Goal: Task Accomplishment & Management: Complete application form

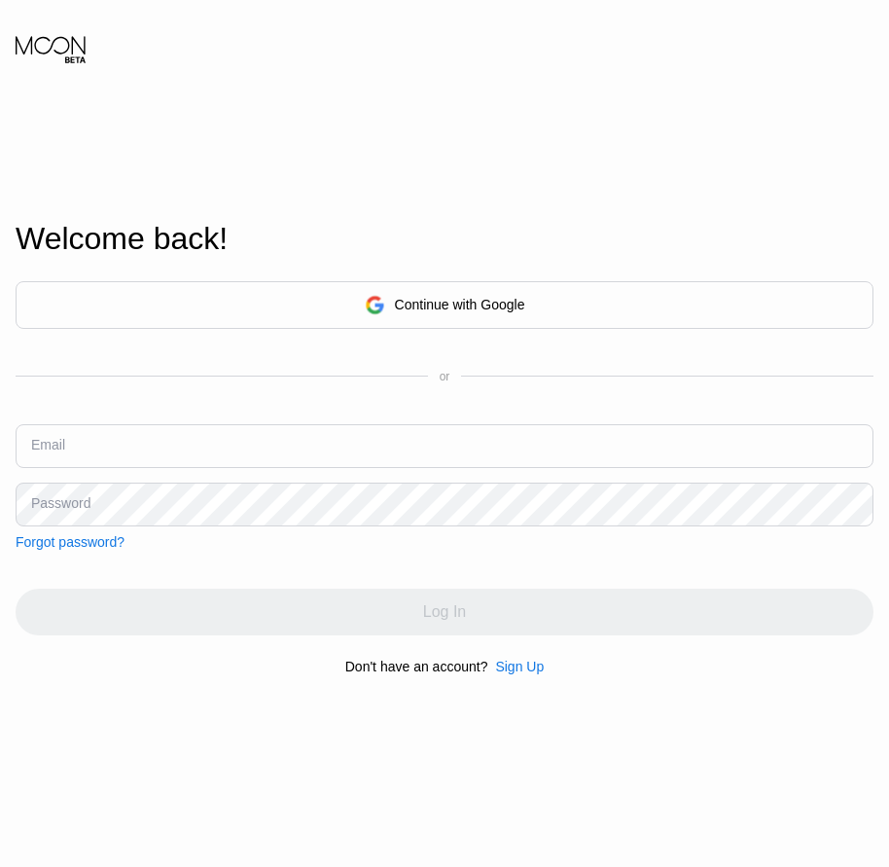
click at [517, 674] on div "Sign Up" at bounding box center [519, 667] width 49 height 16
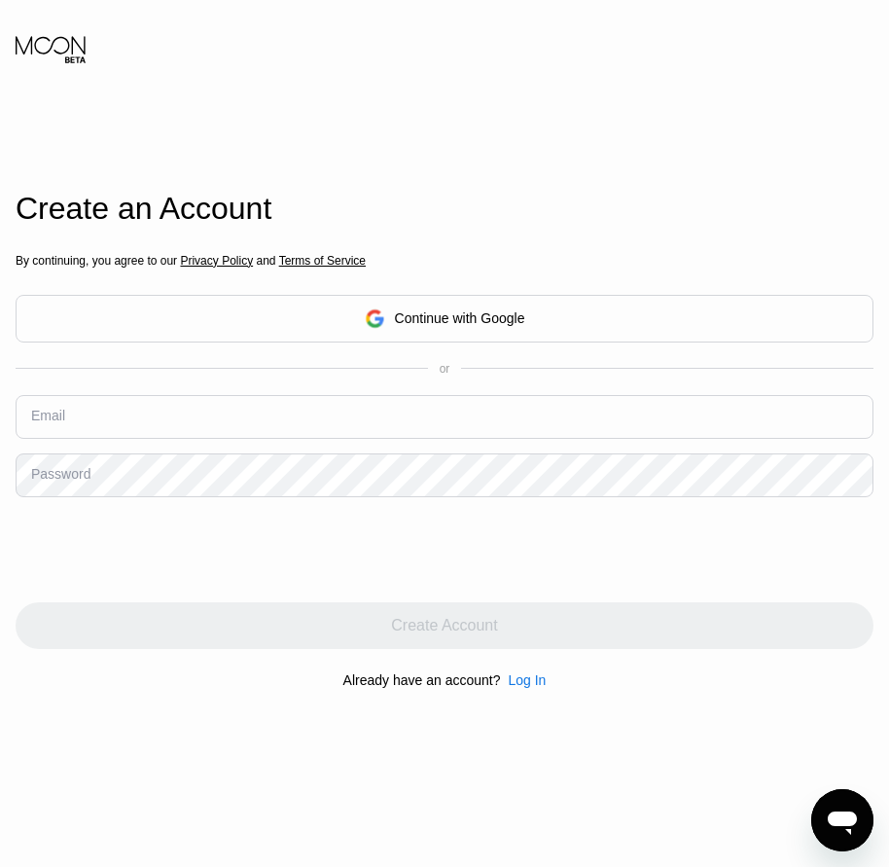
drag, startPoint x: 56, startPoint y: 410, endPoint x: 41, endPoint y: 431, distance: 26.5
click at [25, 428] on input "text" at bounding box center [445, 417] width 858 height 44
paste input "[EMAIL_ADDRESS][DOMAIN_NAME]"
type input "[EMAIL_ADDRESS][DOMAIN_NAME]"
drag, startPoint x: 82, startPoint y: 479, endPoint x: 42, endPoint y: 478, distance: 39.9
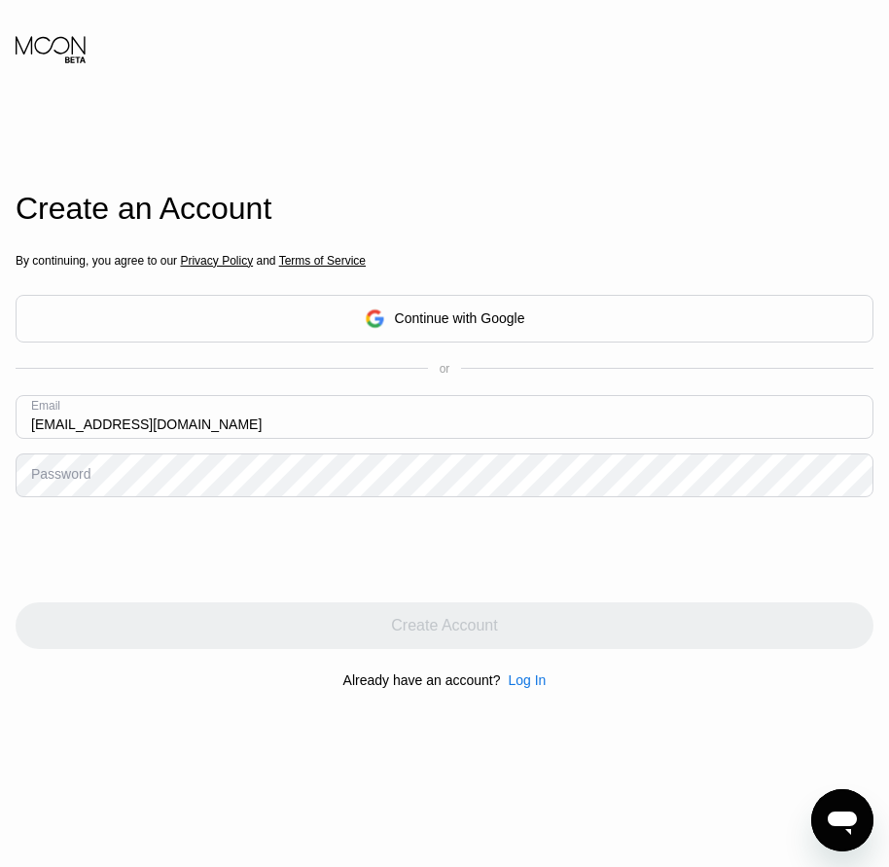
click at [42, 478] on div "Password" at bounding box center [60, 474] width 59 height 16
click at [44, 482] on div "Password" at bounding box center [60, 474] width 59 height 16
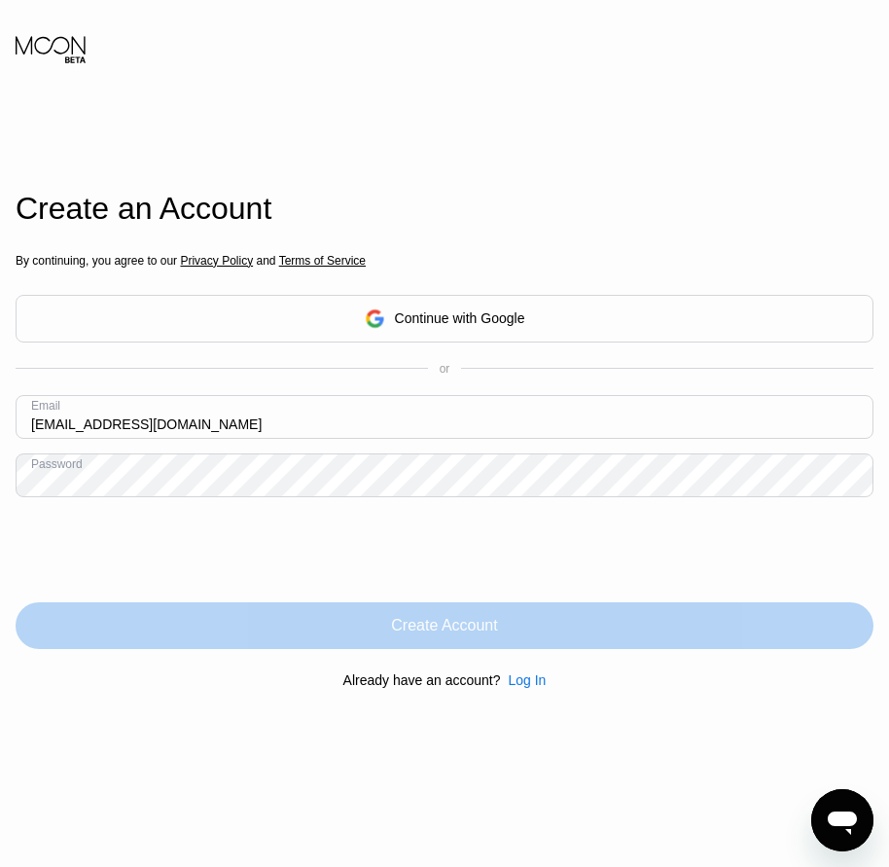
click at [472, 635] on div "Create Account" at bounding box center [444, 625] width 106 height 19
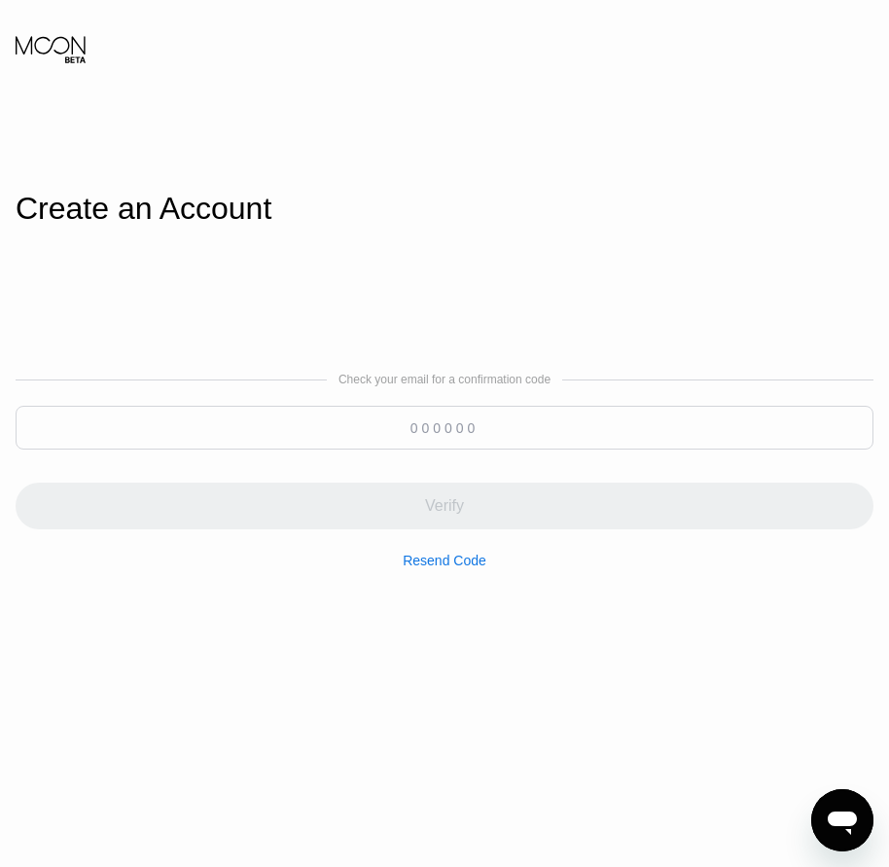
paste input "099222"
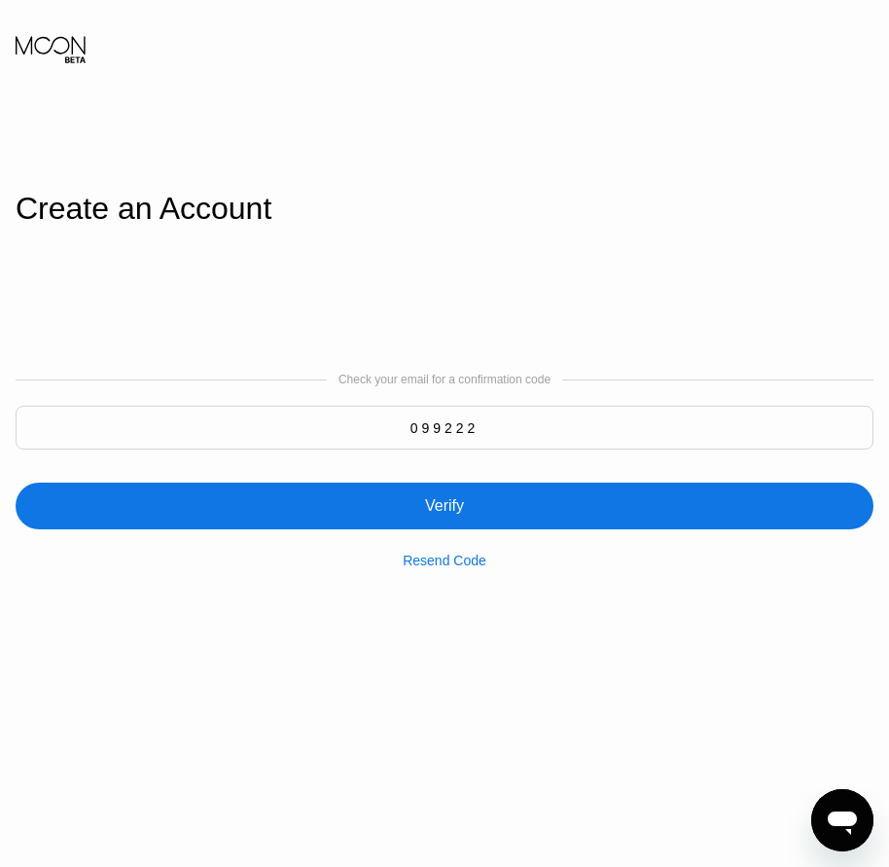
type input "099222"
click at [454, 515] on div "Verify" at bounding box center [444, 505] width 39 height 19
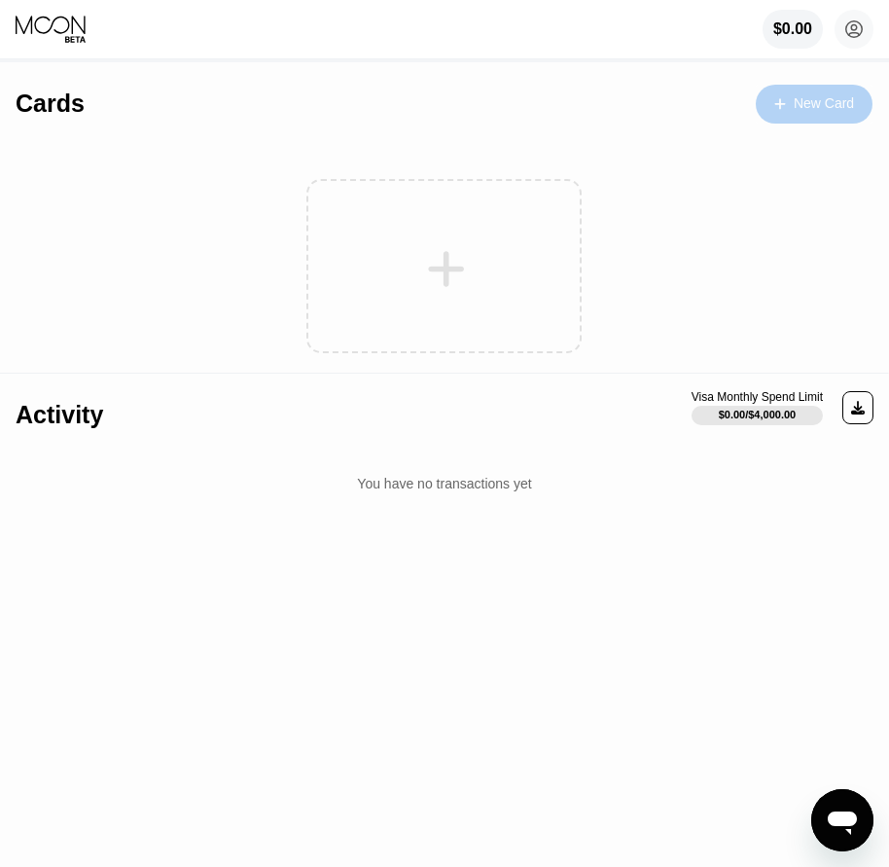
click at [838, 109] on div "New Card" at bounding box center [824, 103] width 60 height 17
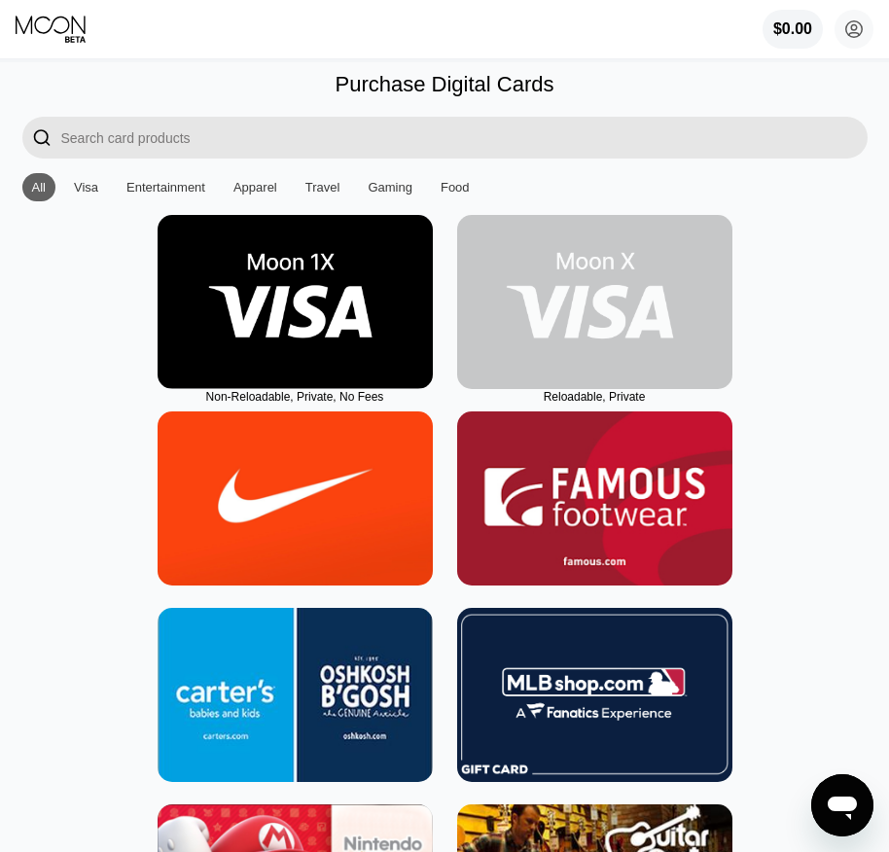
click at [611, 380] on img at bounding box center [594, 302] width 275 height 174
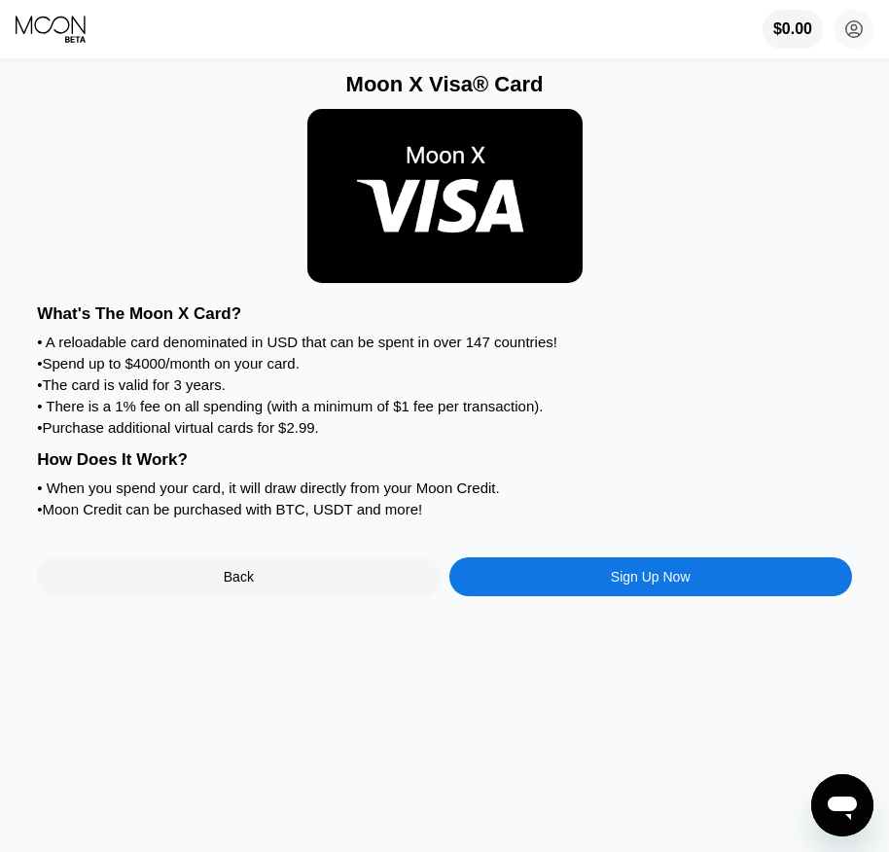
click at [649, 585] on div "Sign Up Now" at bounding box center [651, 577] width 80 height 16
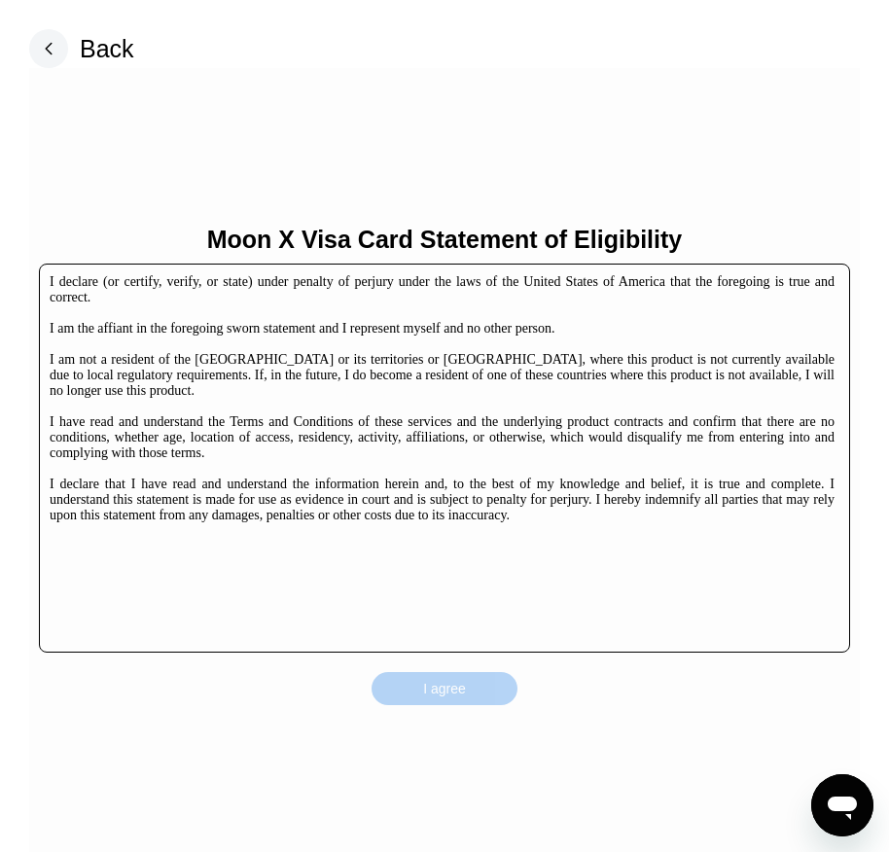
click at [447, 673] on div "I agree" at bounding box center [445, 688] width 146 height 33
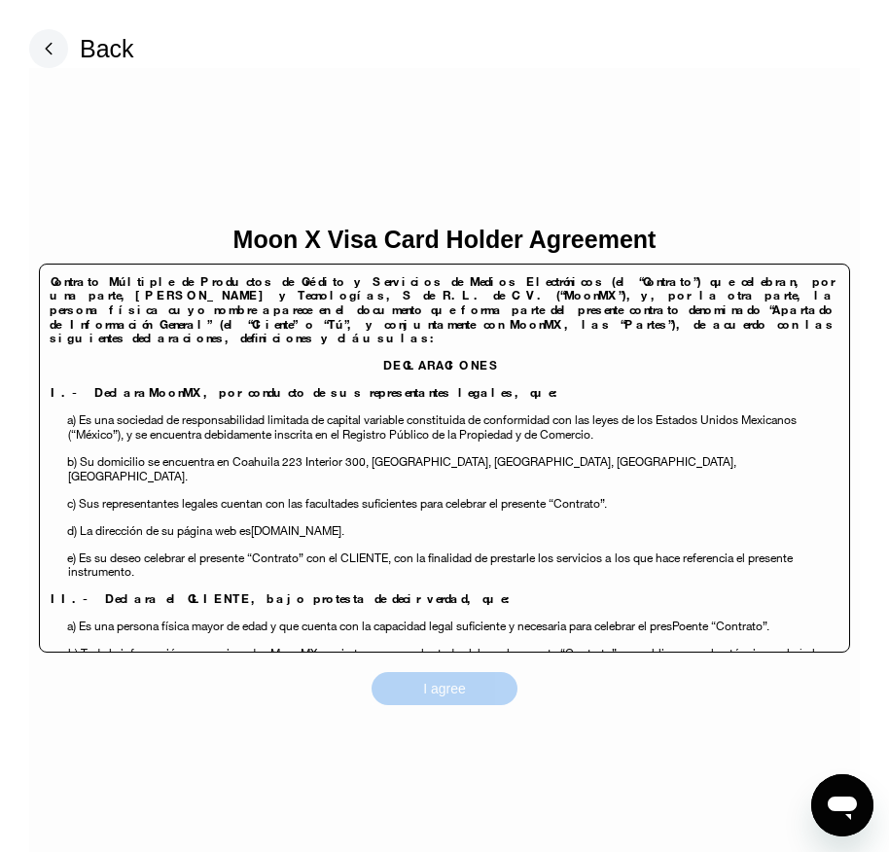
click at [461, 687] on div "I agree" at bounding box center [444, 689] width 43 height 18
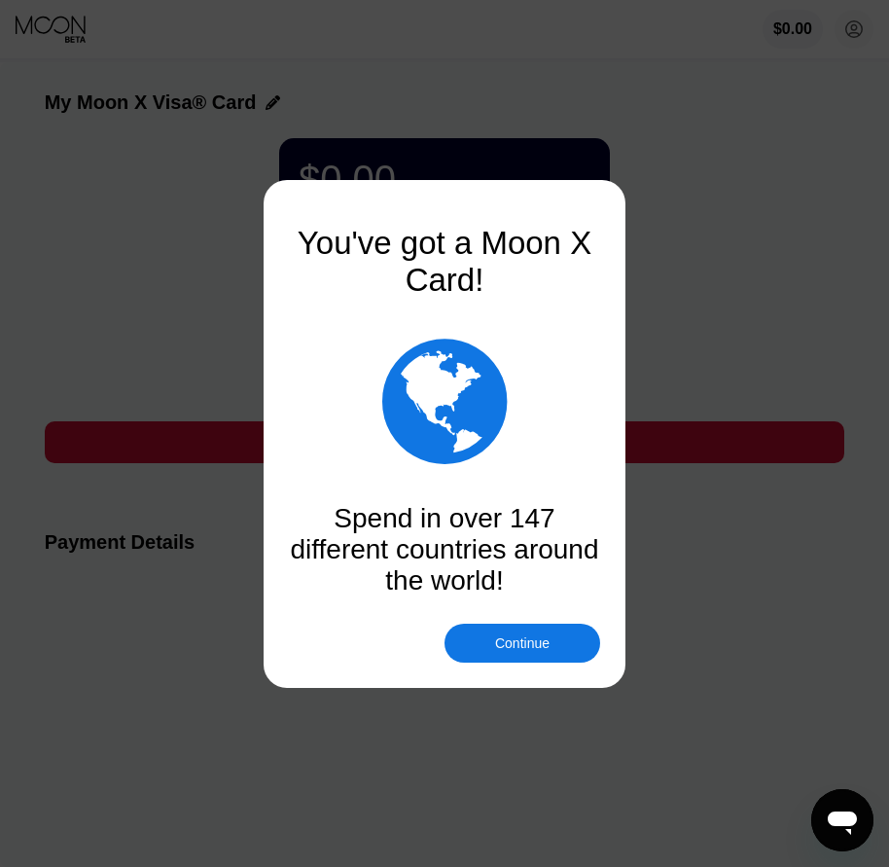
click at [509, 635] on div "Continue" at bounding box center [522, 643] width 54 height 16
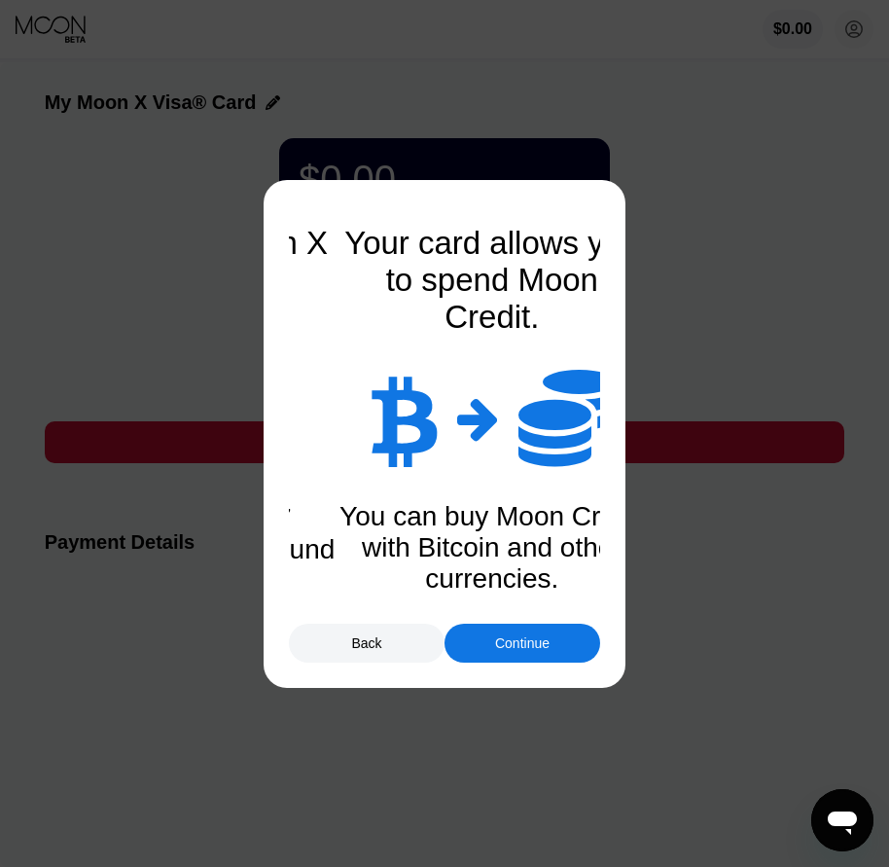
click at [509, 635] on div "Continue" at bounding box center [522, 643] width 54 height 16
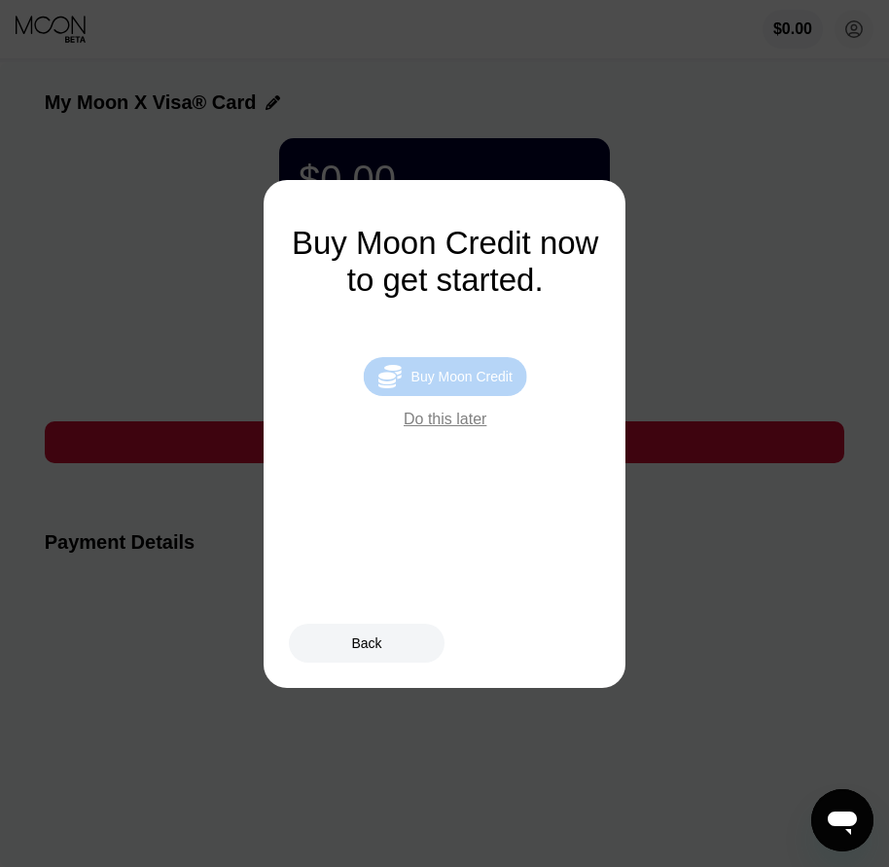
click at [500, 383] on div "Buy Moon Credit" at bounding box center [462, 377] width 101 height 16
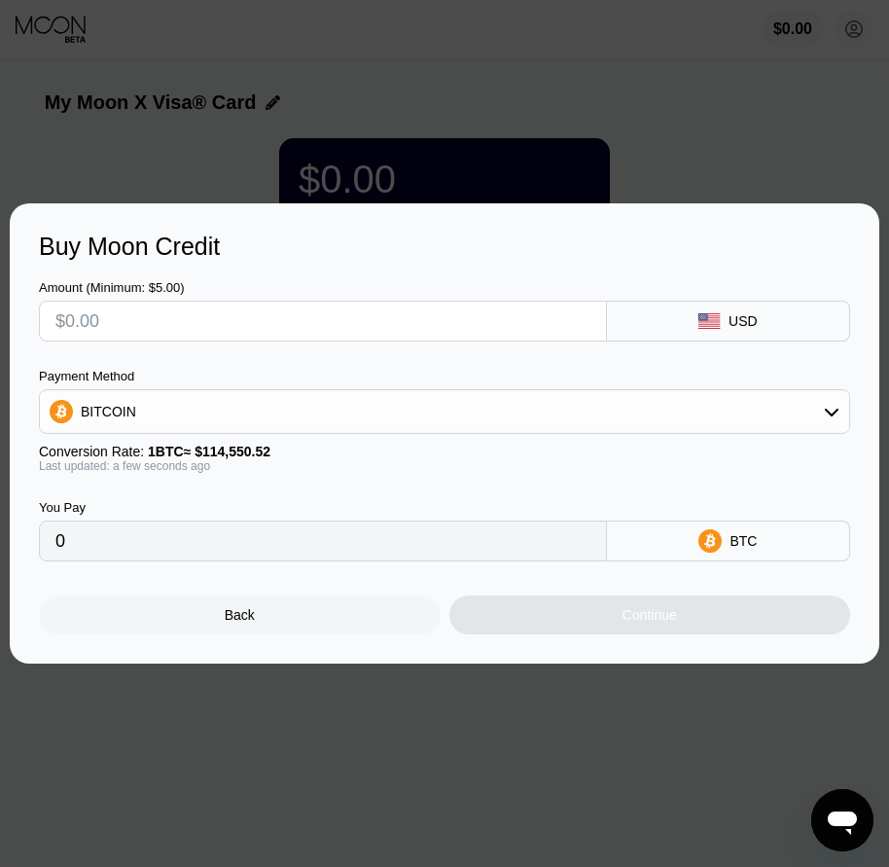
click at [299, 634] on div "Back" at bounding box center [240, 614] width 402 height 39
